Goal: Information Seeking & Learning: Learn about a topic

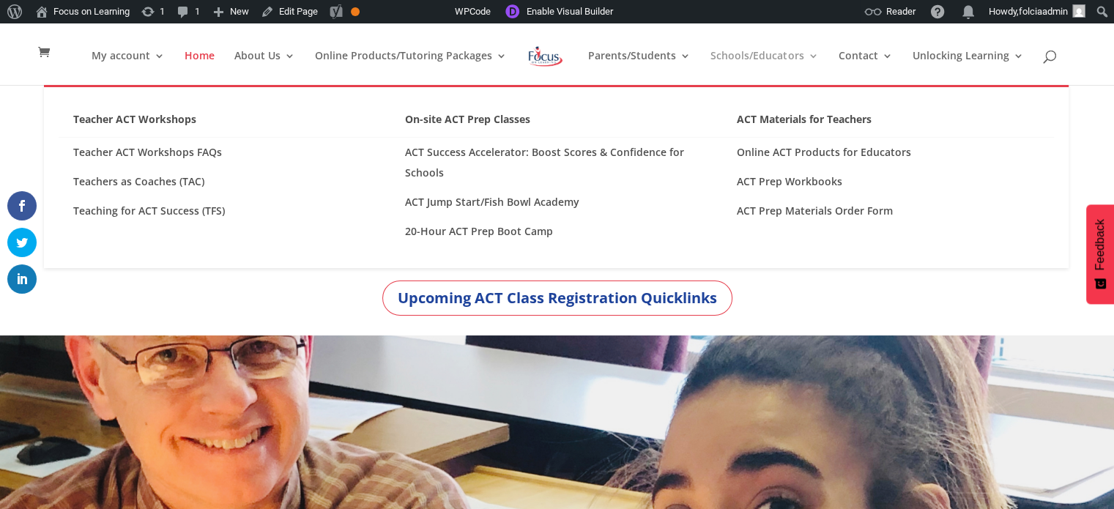
click at [753, 56] on link "Schools/Educators" at bounding box center [764, 68] width 108 height 34
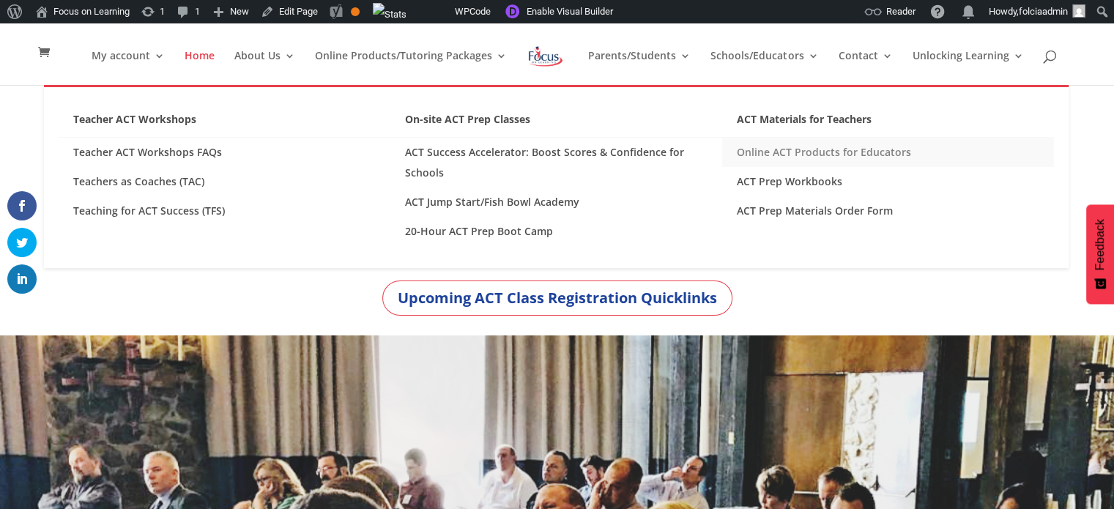
click at [759, 151] on link "Online ACT Products for Educators" at bounding box center [888, 152] width 332 height 29
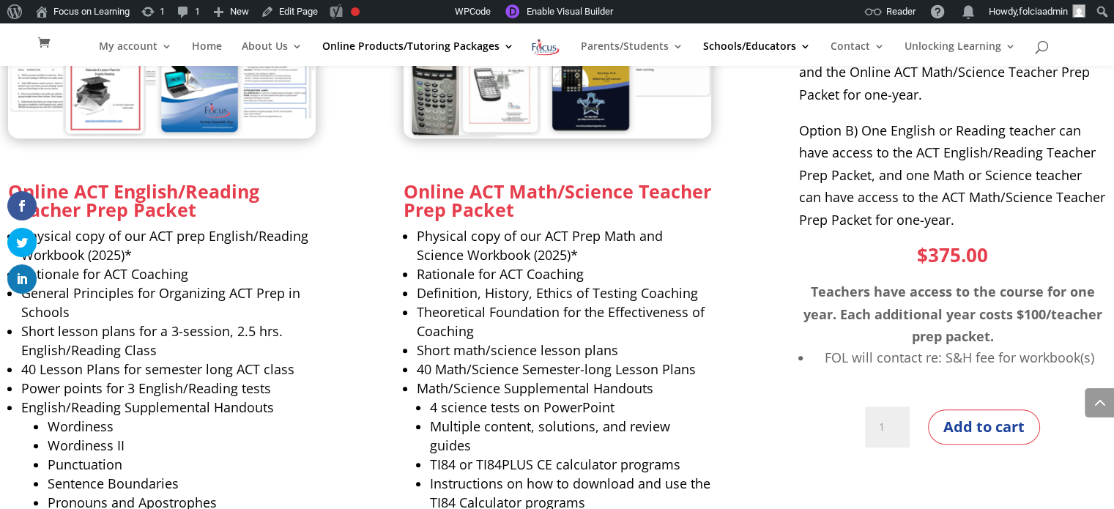
scroll to position [1079, 0]
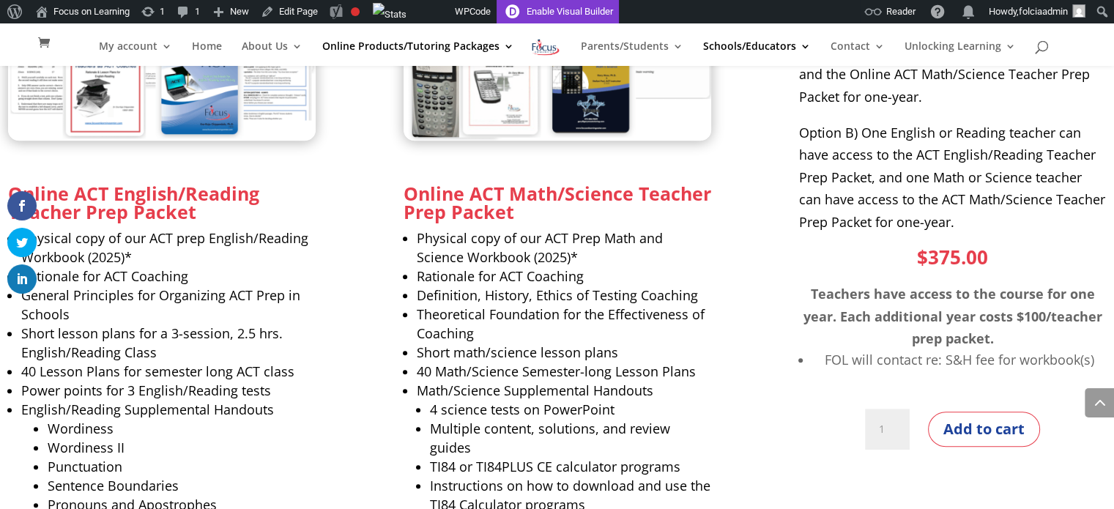
click at [581, 13] on link "Enable Visual Builder" at bounding box center [558, 11] width 122 height 23
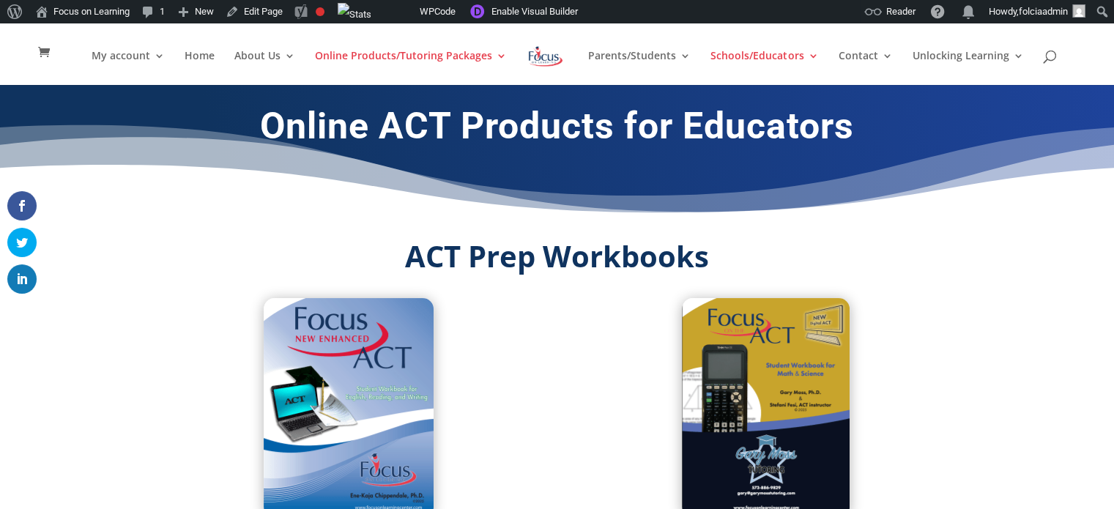
click at [550, 59] on img at bounding box center [546, 56] width 38 height 26
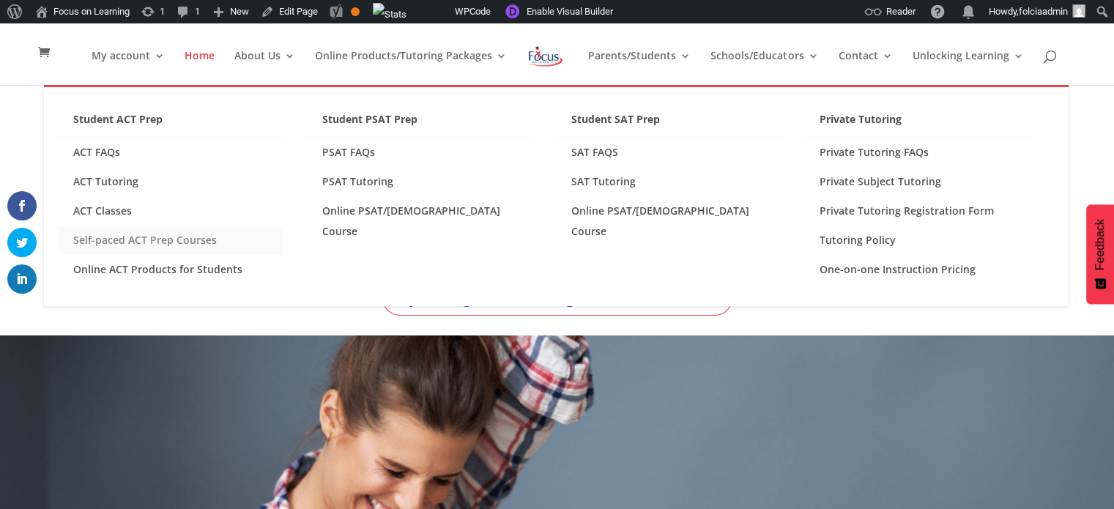
click at [122, 241] on link "Self-paced ACT Prep Courses" at bounding box center [171, 240] width 224 height 29
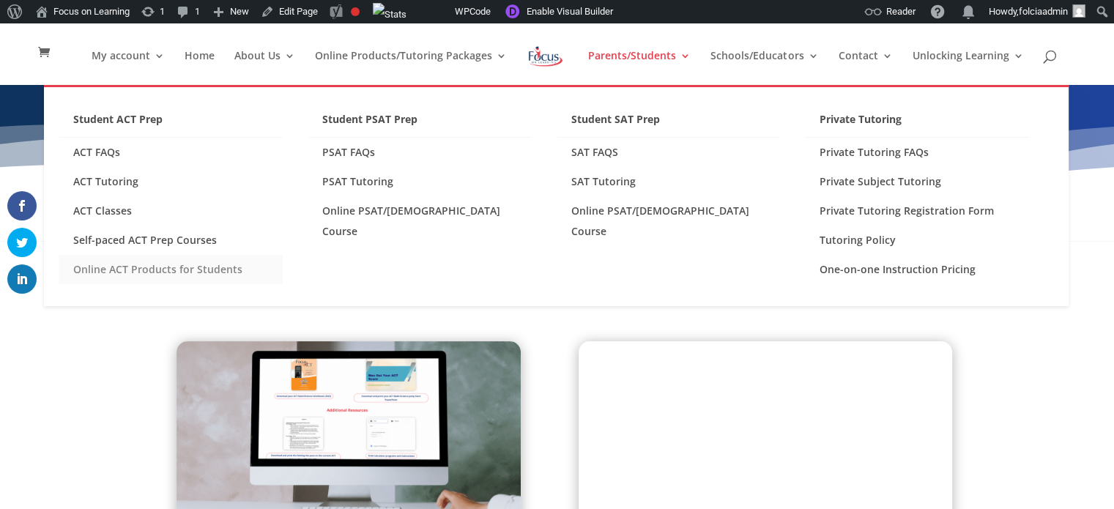
click at [151, 267] on link "Online ACT Products for Students" at bounding box center [171, 269] width 224 height 29
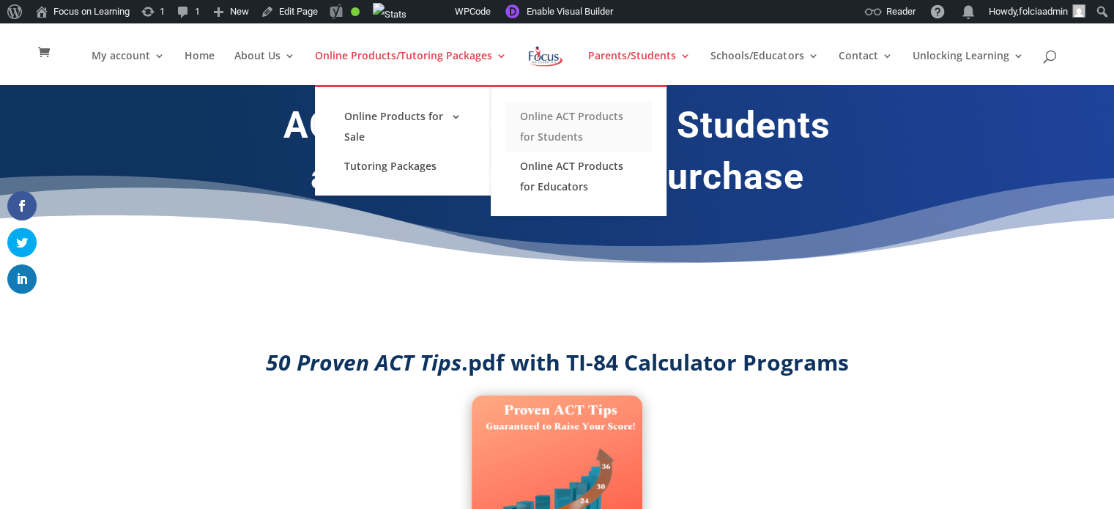
click at [562, 126] on link "Online ACT Products for Students" at bounding box center [578, 127] width 146 height 50
click at [573, 166] on link "Online ACT Products for Educators" at bounding box center [578, 177] width 146 height 50
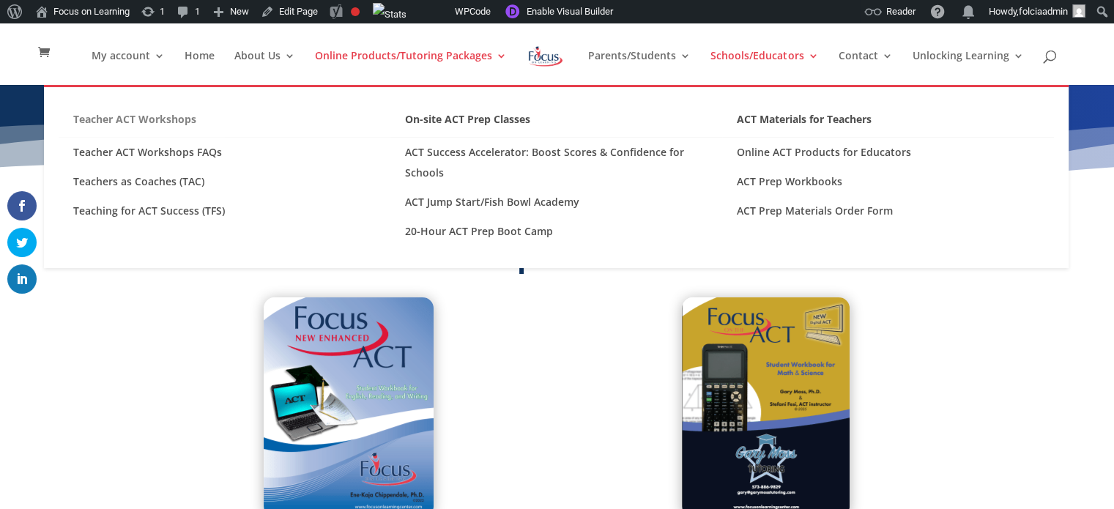
click at [140, 119] on link "Teacher ACT Workshops" at bounding box center [225, 123] width 332 height 29
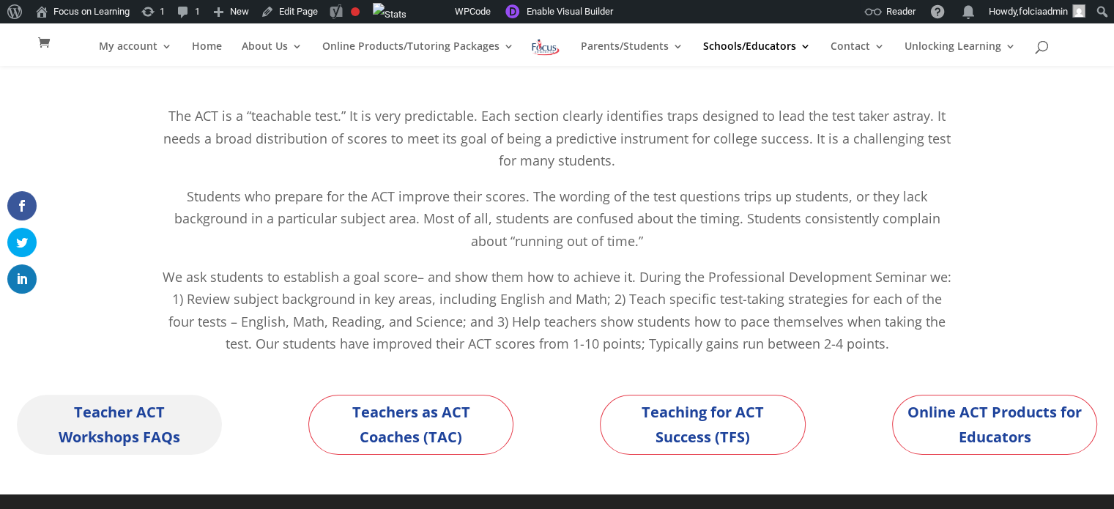
scroll to position [136, 0]
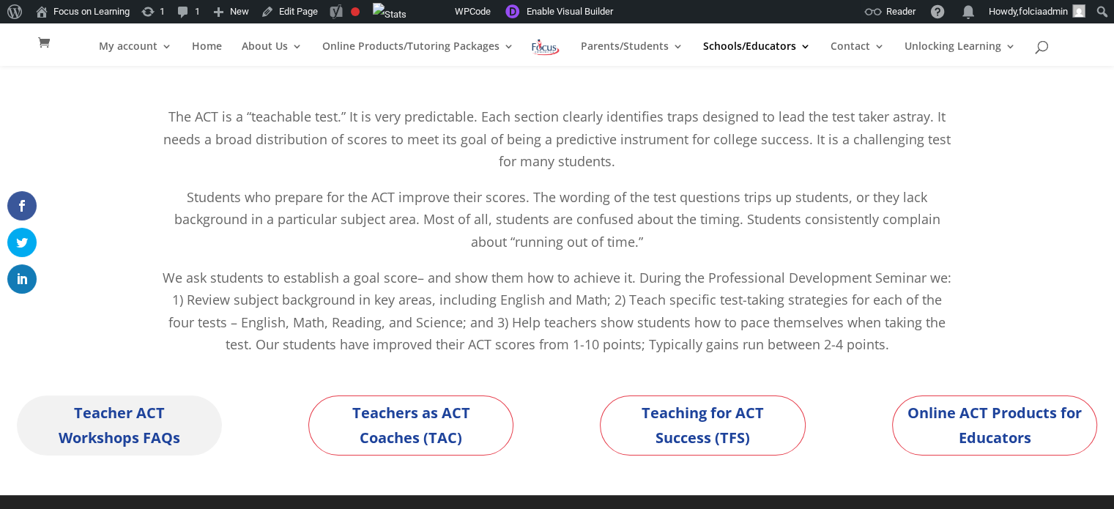
click at [144, 427] on link "Teacher ACT Workshops FAQs" at bounding box center [119, 425] width 205 height 60
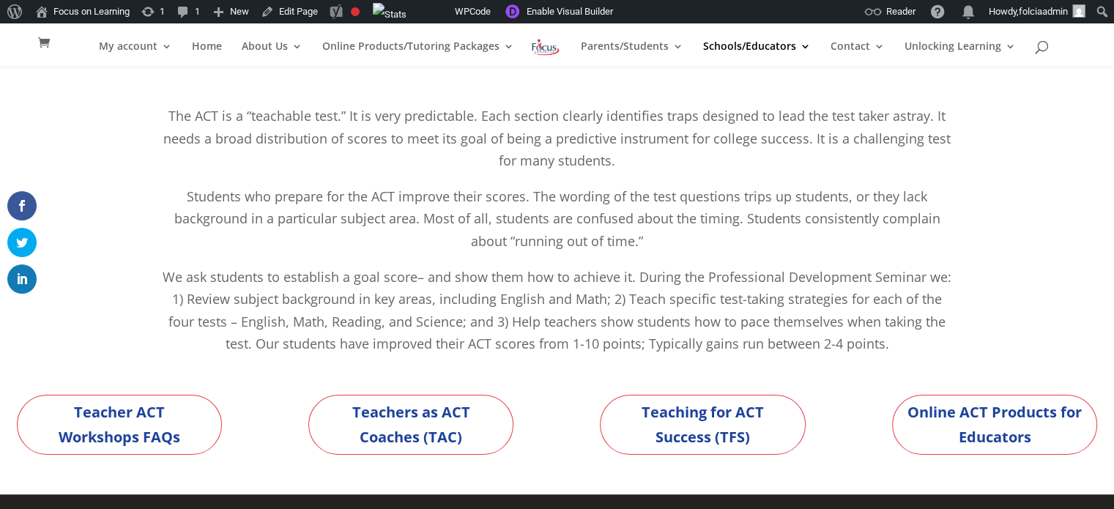
scroll to position [136, 0]
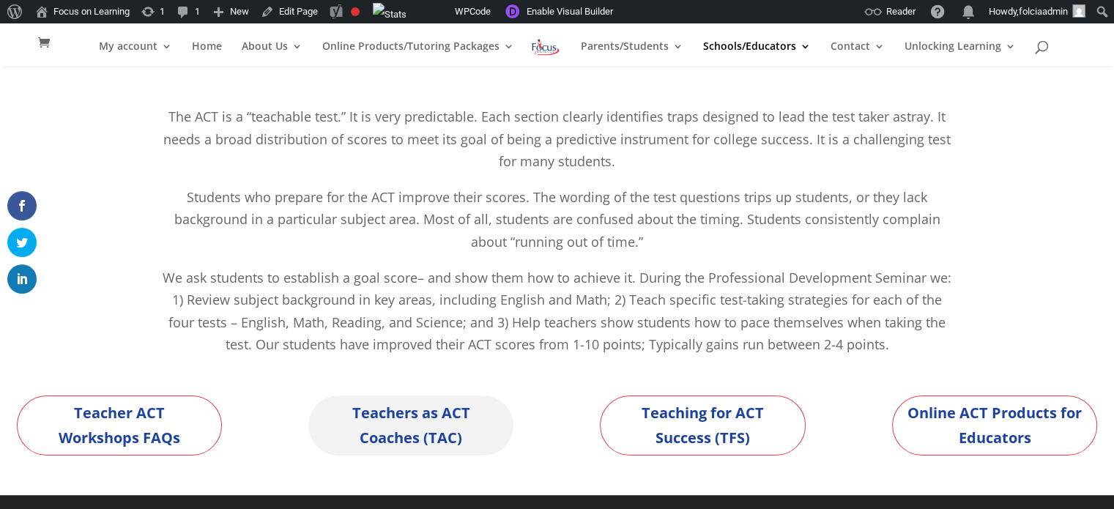
click at [387, 431] on link "Teachers as ACT Coaches (TAC)" at bounding box center [410, 425] width 205 height 60
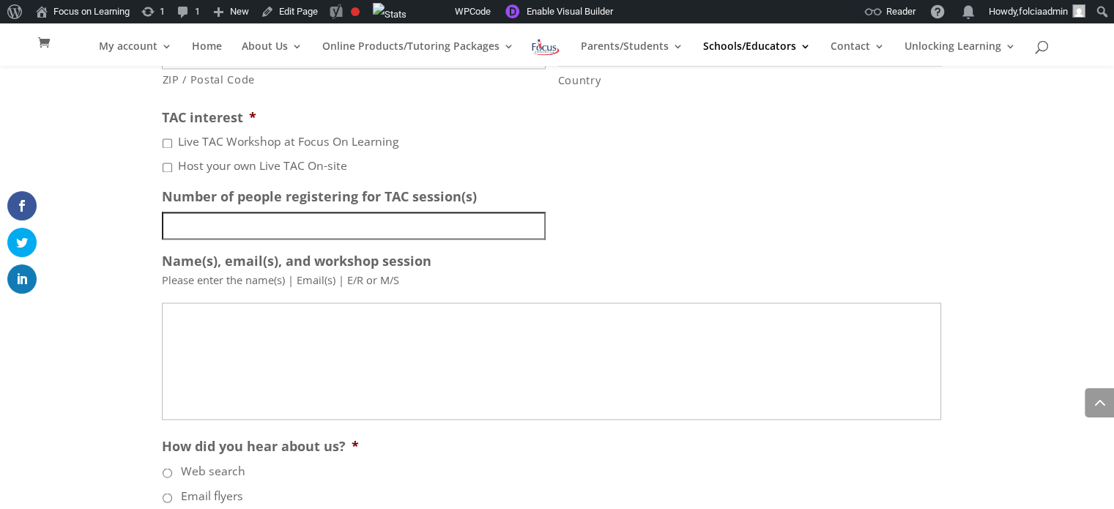
scroll to position [2626, 0]
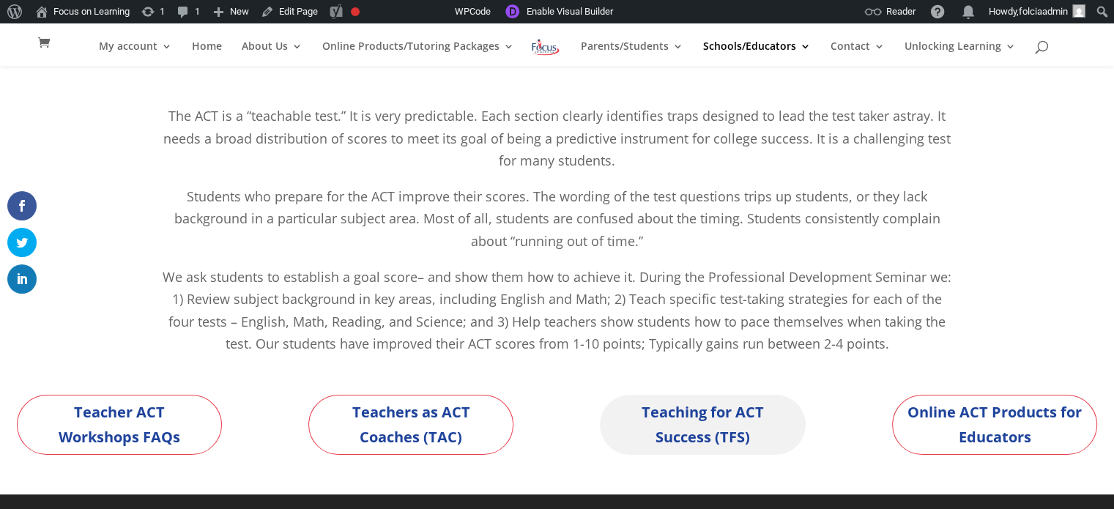
scroll to position [136, 0]
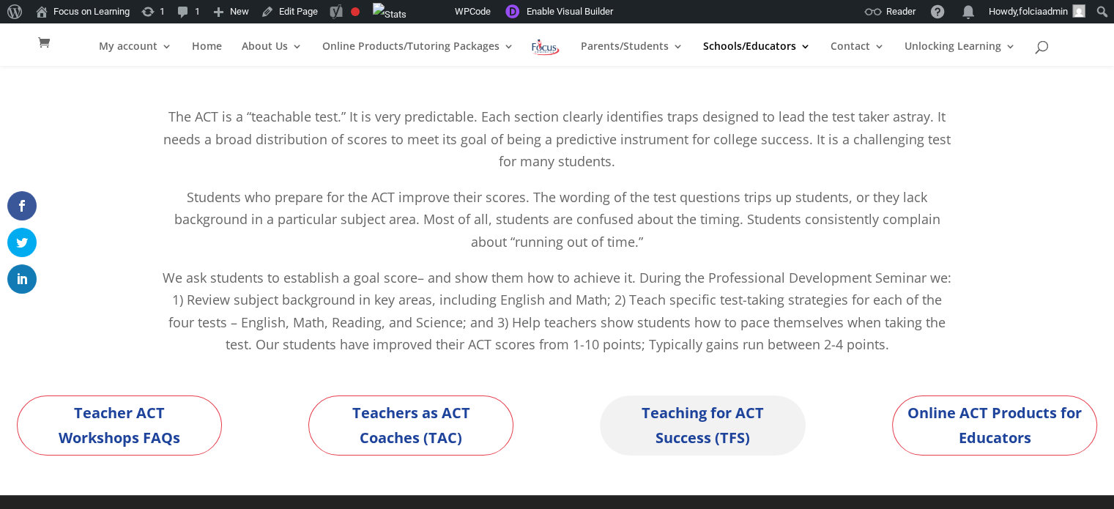
click at [704, 427] on link "Teaching for ACT Success (TFS)" at bounding box center [702, 425] width 205 height 60
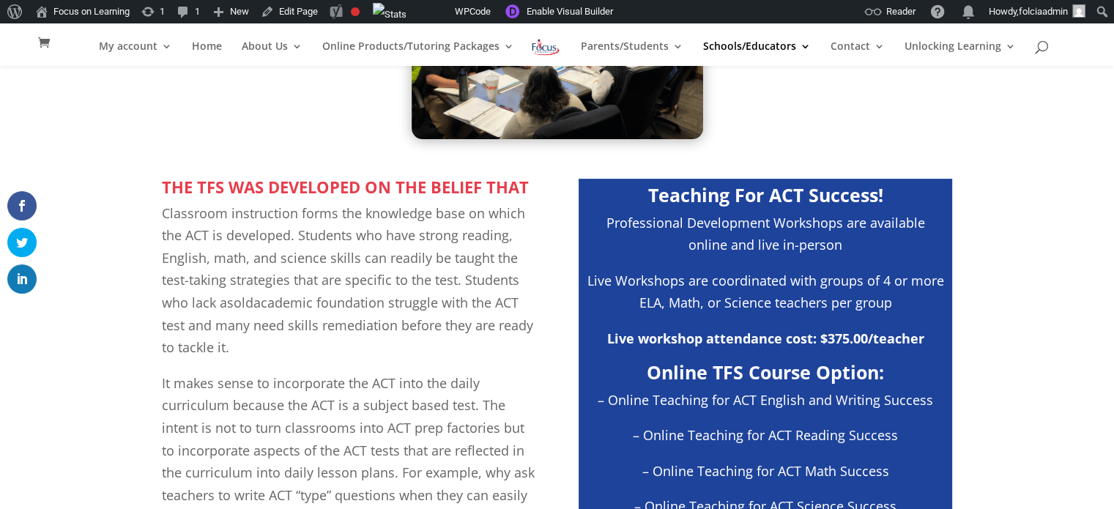
scroll to position [412, 0]
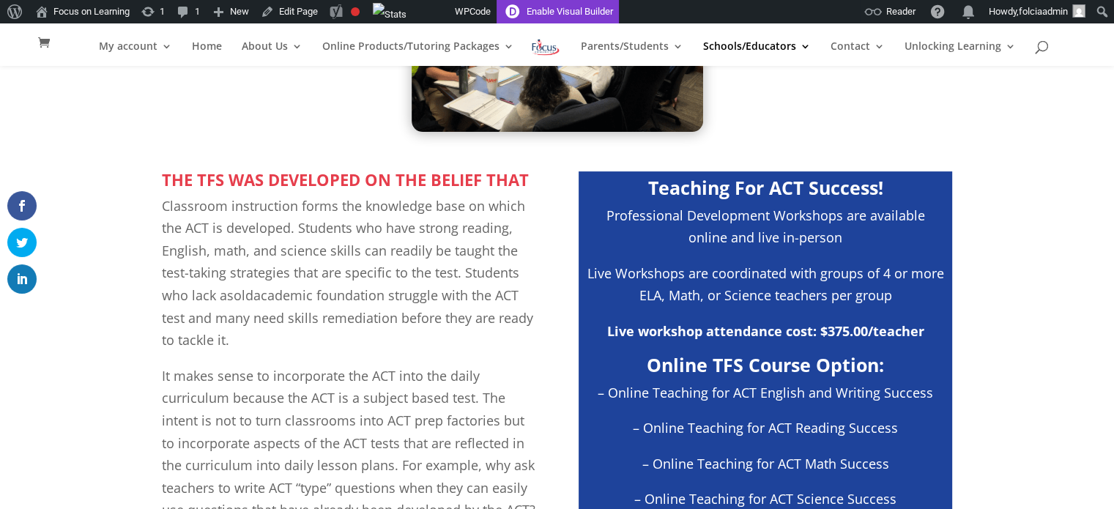
click at [562, 15] on link "Enable Visual Builder" at bounding box center [558, 11] width 122 height 23
click at [811, 239] on p "Professional Development Workshops are available online and live in-person" at bounding box center [765, 233] width 359 height 58
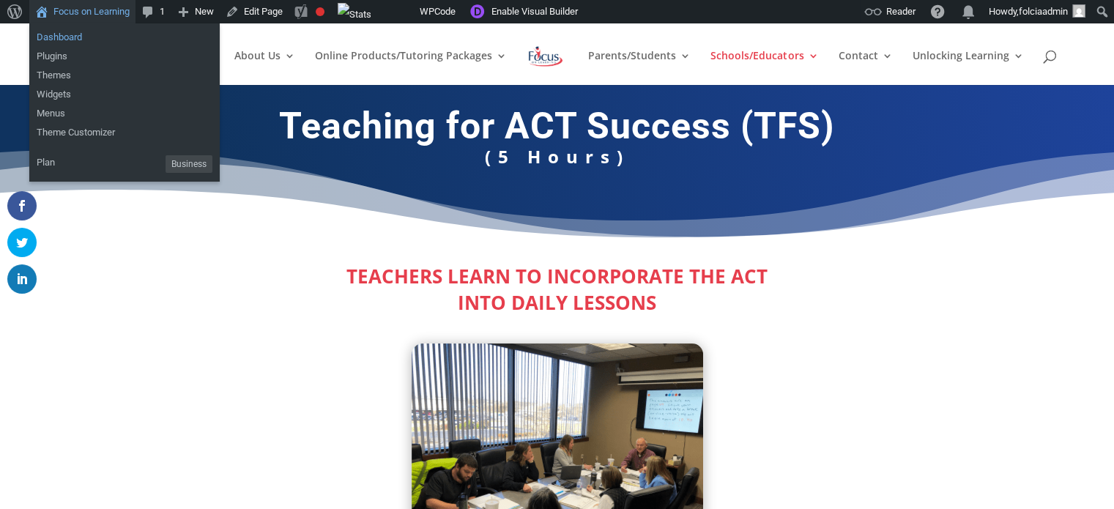
click at [58, 37] on link "Dashboard" at bounding box center [124, 37] width 190 height 19
